Goal: Task Accomplishment & Management: Use online tool/utility

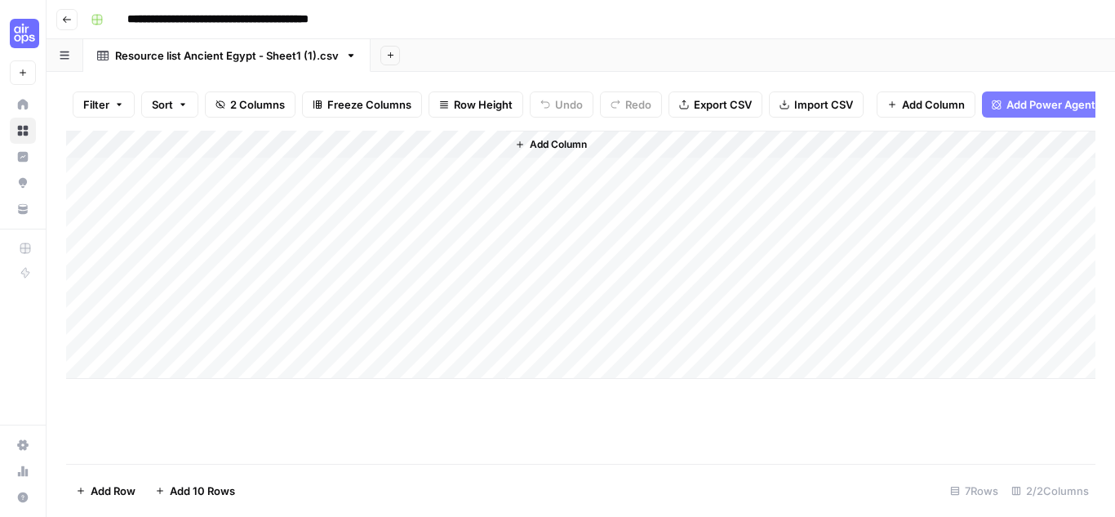
click at [546, 152] on span "Add Column" at bounding box center [558, 144] width 57 height 15
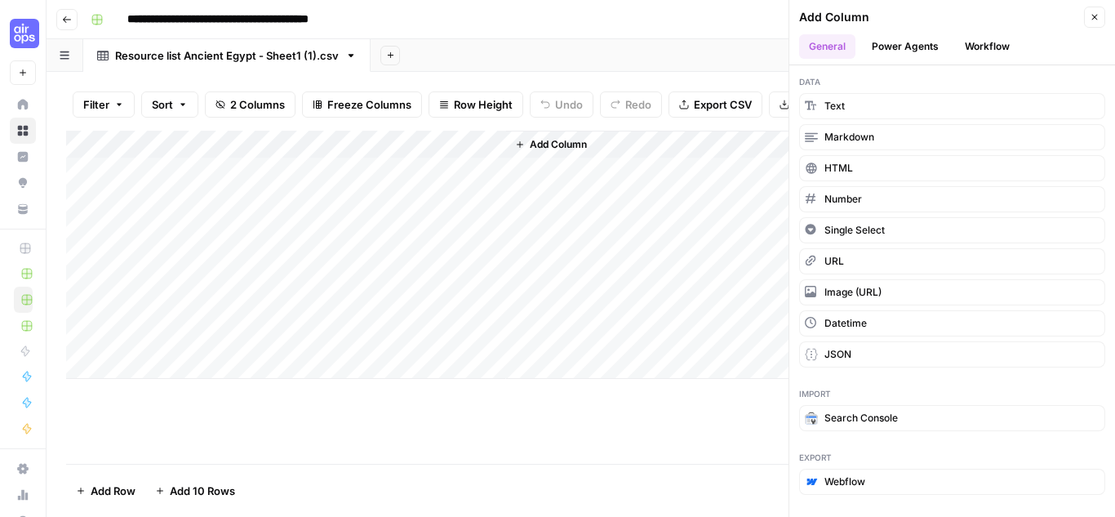
click at [989, 45] on button "Workflow" at bounding box center [987, 46] width 65 height 24
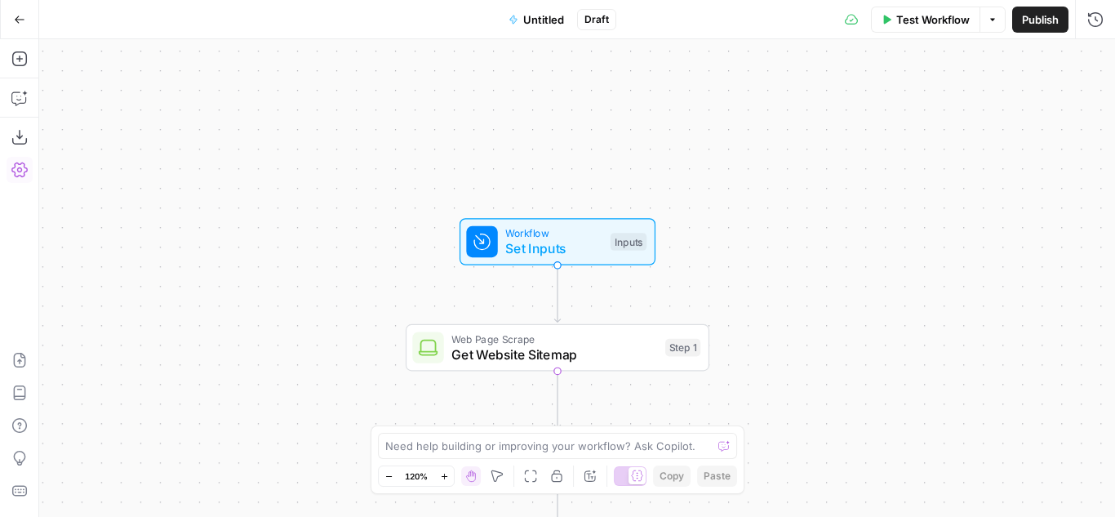
click at [20, 11] on button "Go Back" at bounding box center [19, 19] width 29 height 29
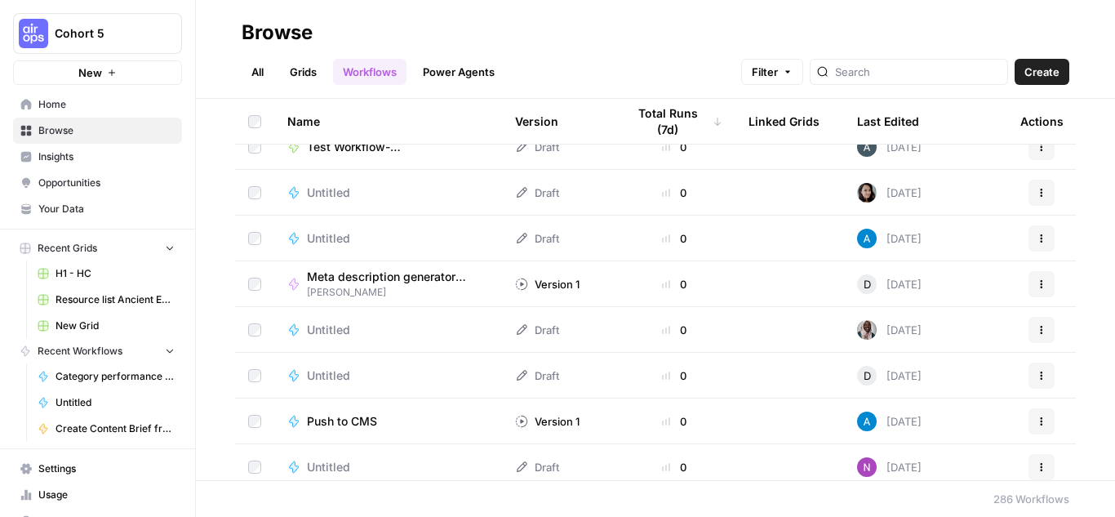
scroll to position [2286, 0]
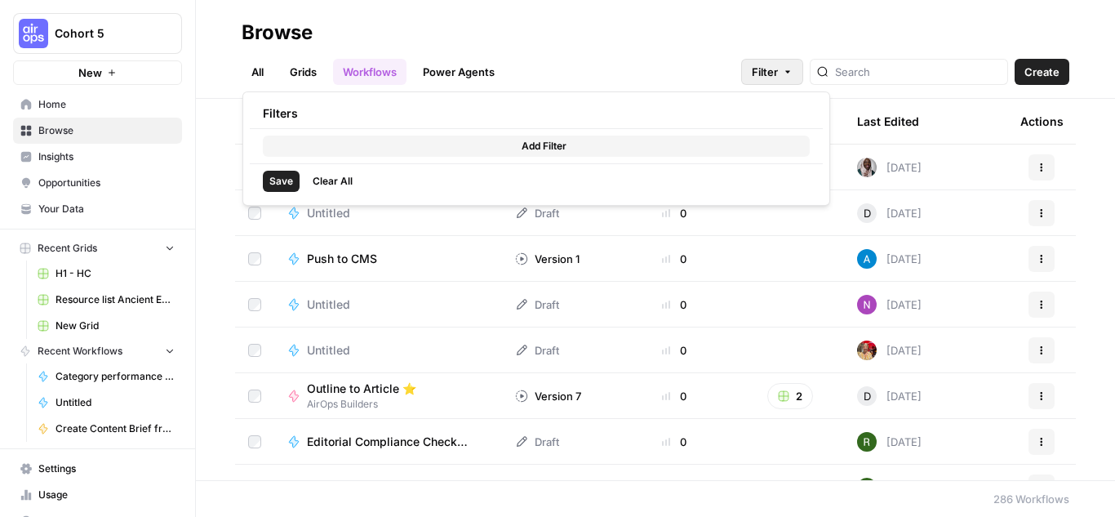
click at [793, 72] on icon "button" at bounding box center [788, 72] width 10 height 10
click at [778, 69] on span "Filter" at bounding box center [765, 72] width 26 height 16
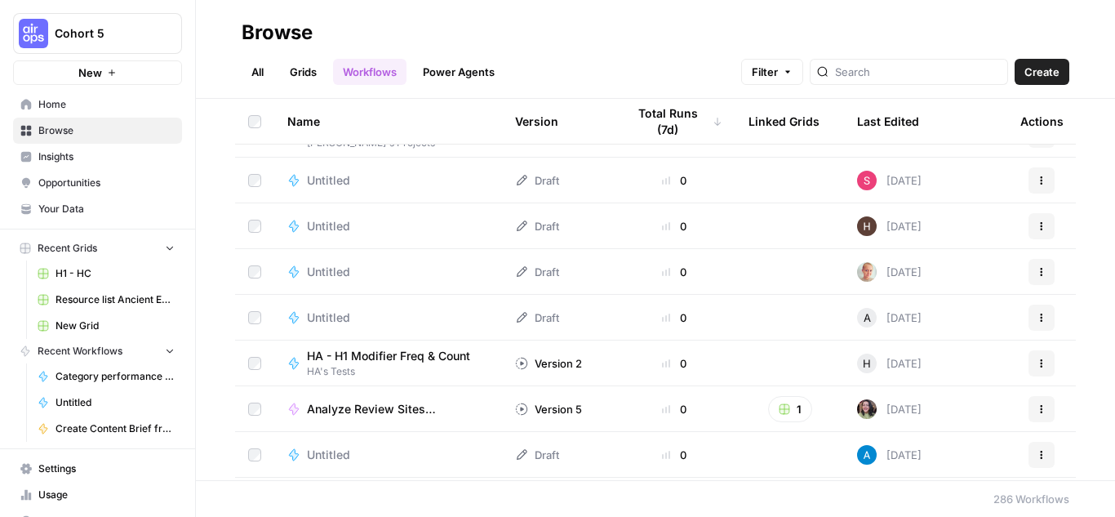
scroll to position [2695, 0]
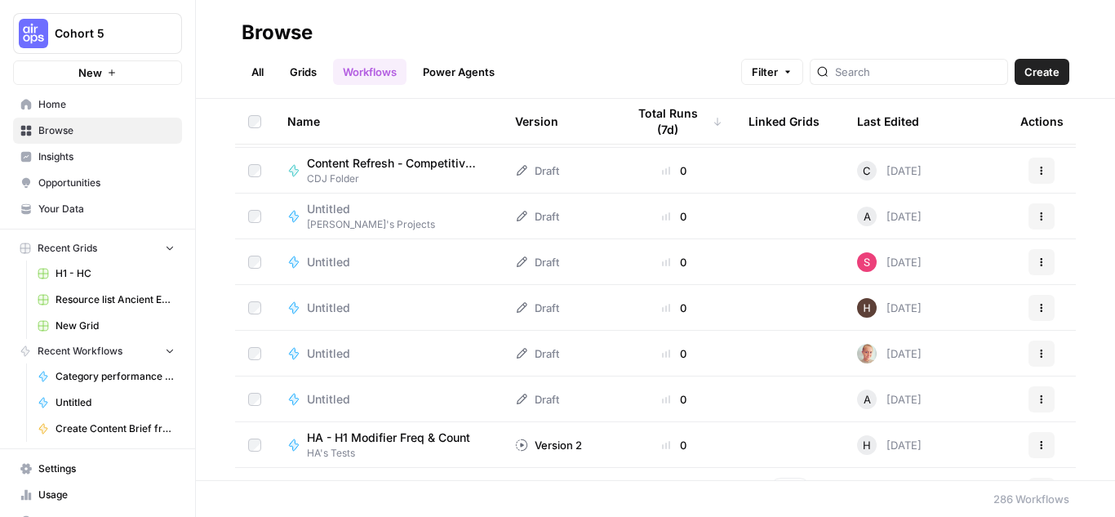
click at [350, 350] on div "Untitled" at bounding box center [335, 353] width 56 height 16
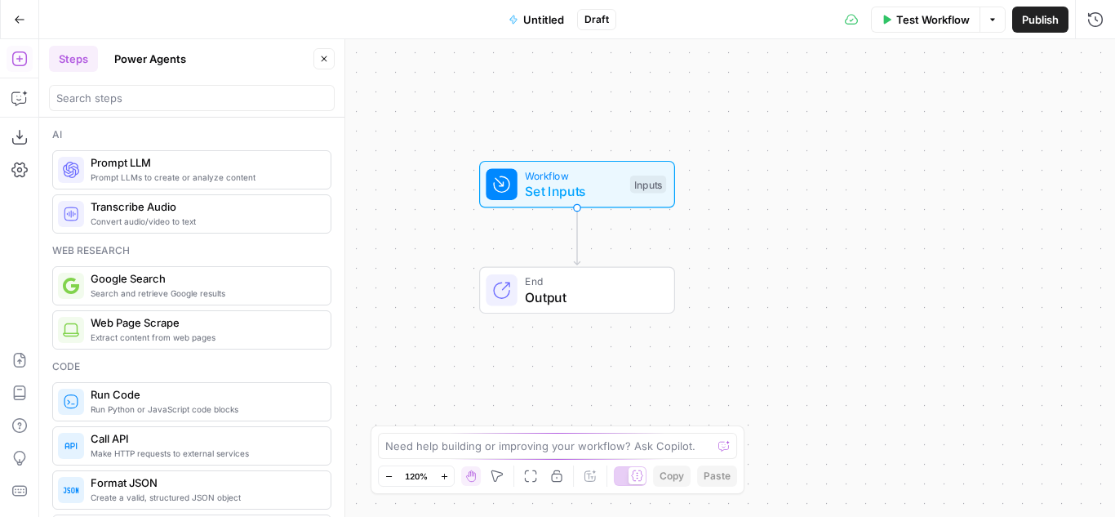
click at [14, 14] on icon "button" at bounding box center [19, 19] width 11 height 11
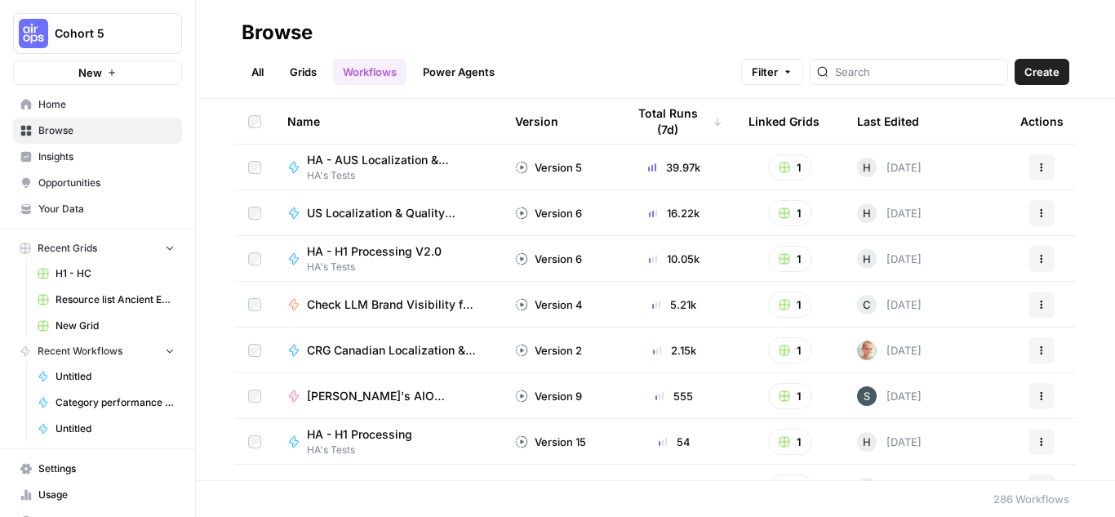
click at [92, 67] on span "New" at bounding box center [90, 73] width 24 height 16
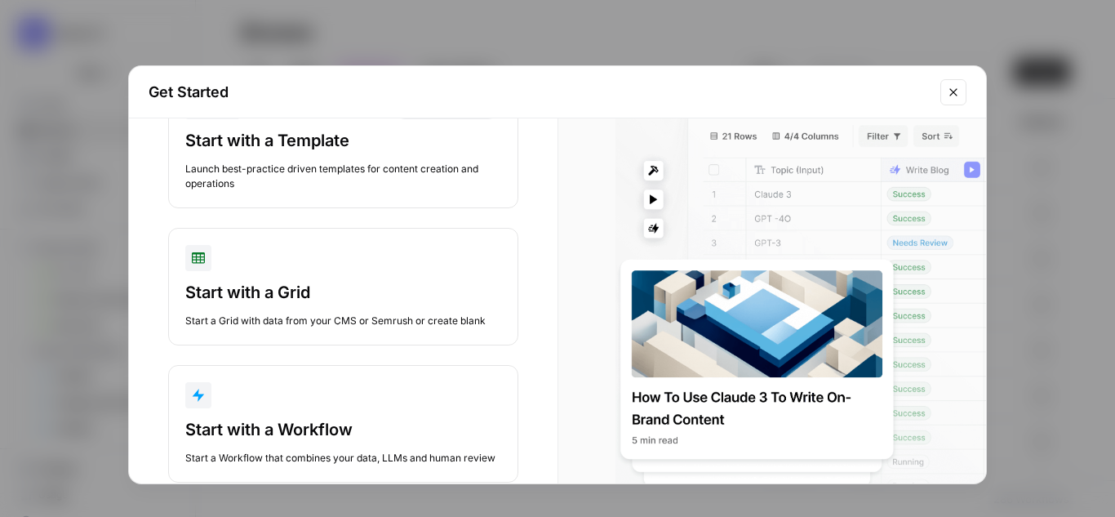
scroll to position [135, 0]
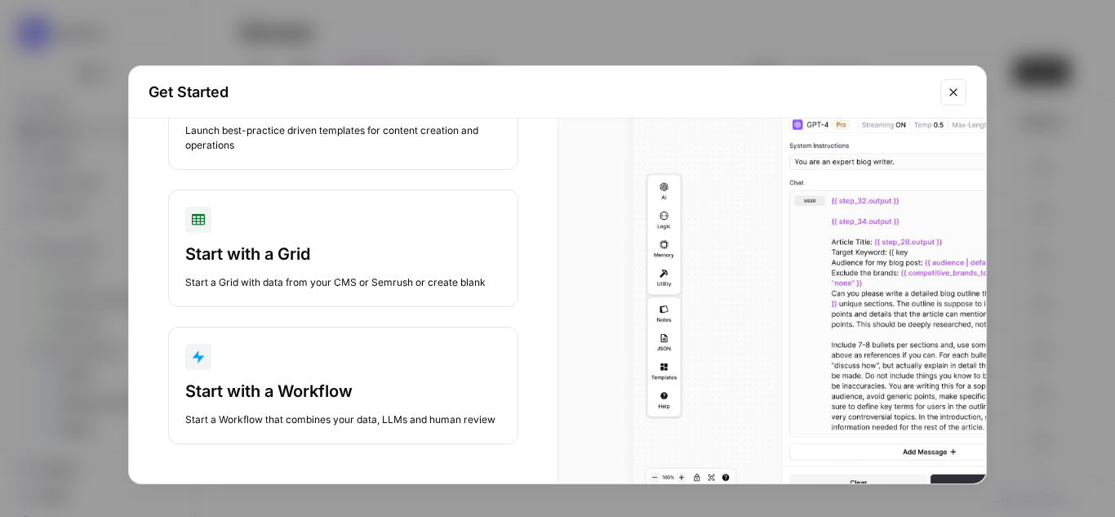
click at [358, 380] on div "Start with a Workflow" at bounding box center [343, 391] width 316 height 23
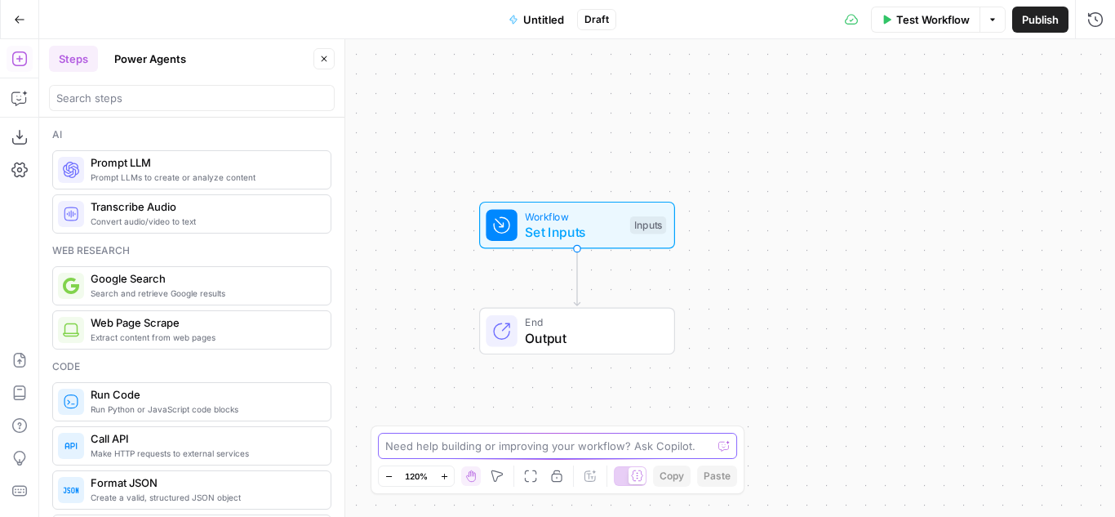
click at [643, 449] on textarea at bounding box center [548, 446] width 327 height 16
